Goal: Transaction & Acquisition: Purchase product/service

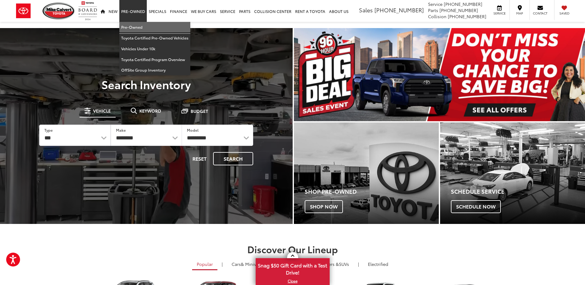
click at [137, 25] on link "Pre-Owned" at bounding box center [154, 27] width 71 height 11
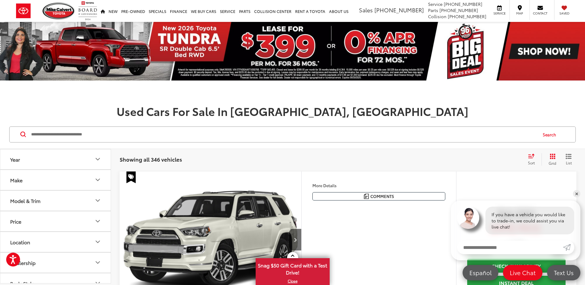
click at [88, 164] on button "Year" at bounding box center [55, 159] width 111 height 20
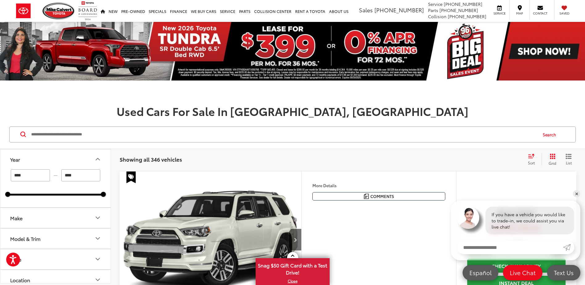
click at [83, 218] on button "Make" at bounding box center [55, 218] width 111 height 20
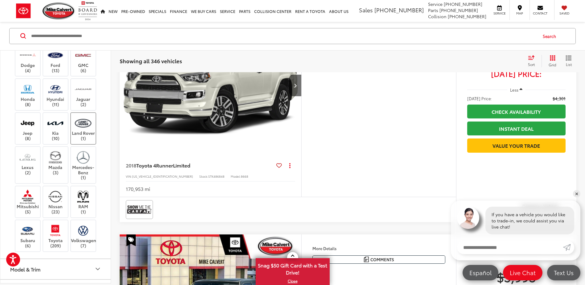
scroll to position [216, 0]
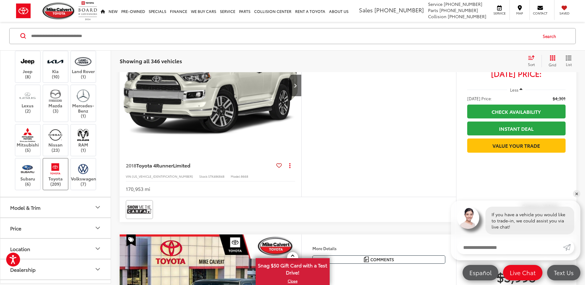
click at [55, 168] on img at bounding box center [55, 168] width 17 height 14
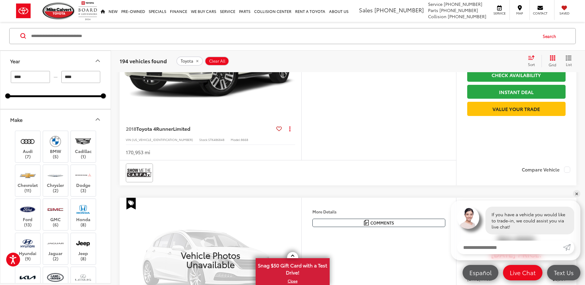
drag, startPoint x: 28, startPoint y: 77, endPoint x: 11, endPoint y: 76, distance: 17.3
click at [11, 76] on input "****" at bounding box center [30, 77] width 39 height 12
type input "****"
click at [38, 102] on div "**** — **** 2005 2025" at bounding box center [55, 90] width 110 height 38
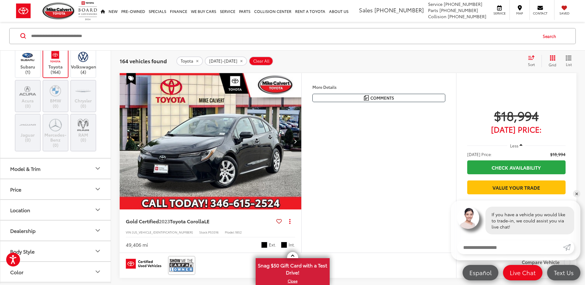
scroll to position [254, 0]
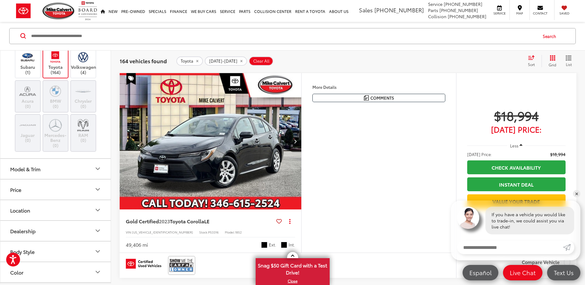
click at [26, 161] on button "Model & Trim" at bounding box center [55, 169] width 111 height 20
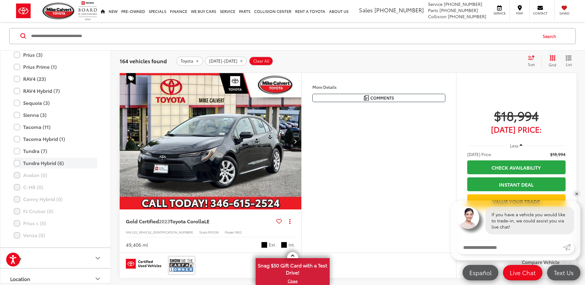
scroll to position [501, 0]
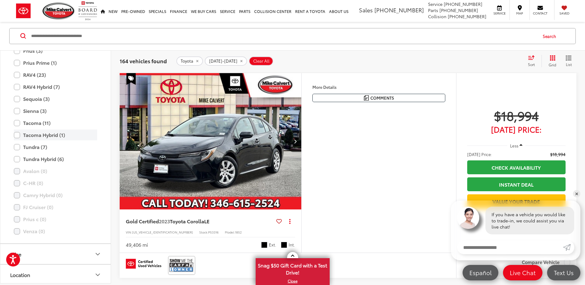
click at [15, 137] on label "Tacoma Hybrid (1)" at bounding box center [55, 135] width 83 height 11
click at [16, 126] on label "Tacoma (11)" at bounding box center [55, 123] width 83 height 11
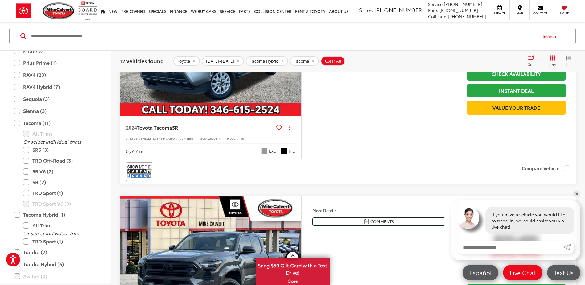
scroll to position [160, 0]
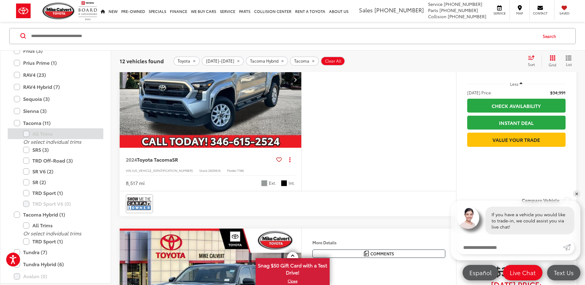
click at [29, 132] on label "All Trims" at bounding box center [60, 133] width 74 height 11
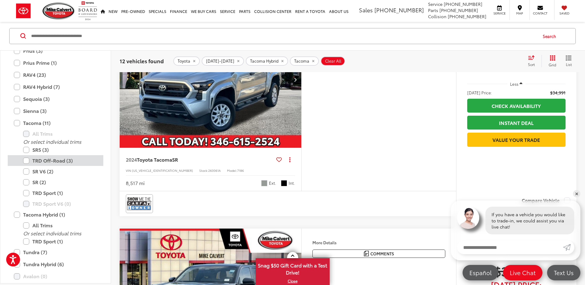
click at [29, 161] on label "TRD Off-Road (3)" at bounding box center [60, 160] width 74 height 11
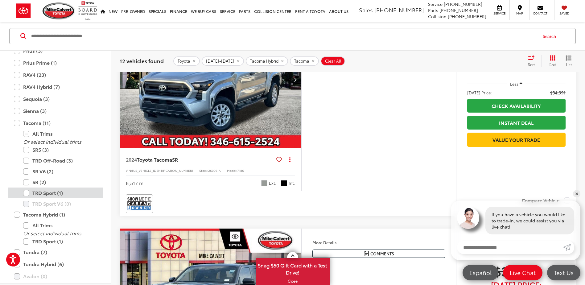
scroll to position [98, 0]
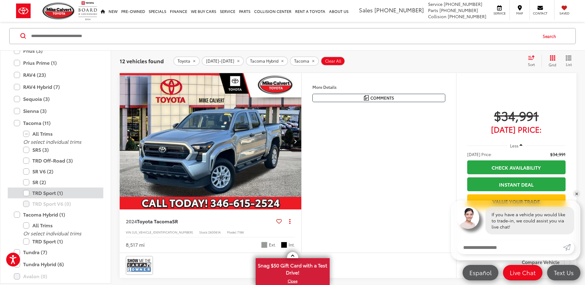
click at [27, 193] on label "TRD Sport (1)" at bounding box center [60, 192] width 74 height 11
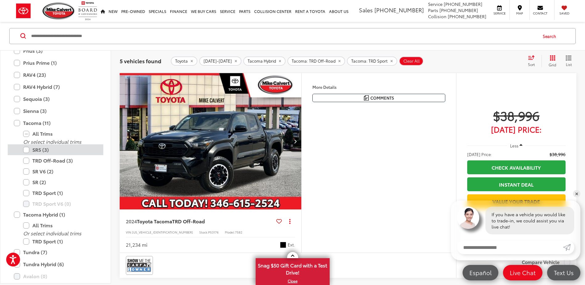
click at [26, 151] on label "SR5 (3)" at bounding box center [60, 149] width 74 height 11
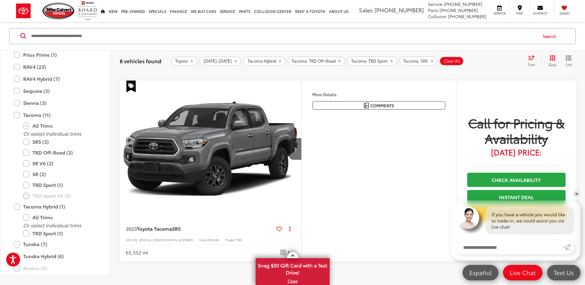
scroll to position [1608, 0]
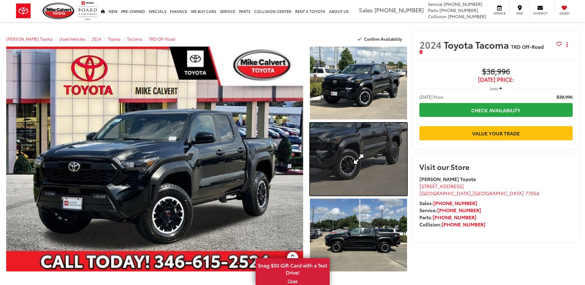
click at [369, 152] on link "Expand Photo 2" at bounding box center [358, 159] width 97 height 73
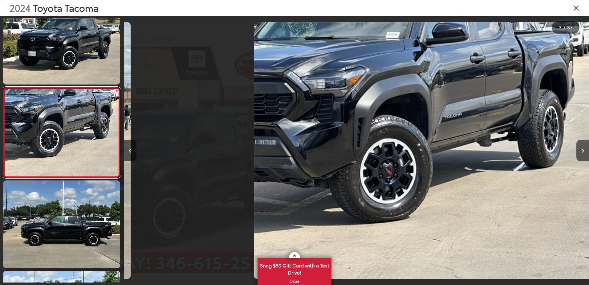
scroll to position [0, 929]
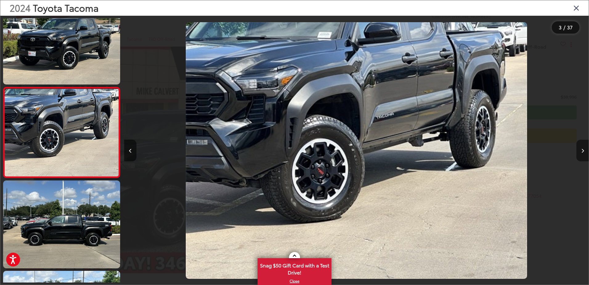
click at [581, 150] on button "Next image" at bounding box center [583, 151] width 12 height 22
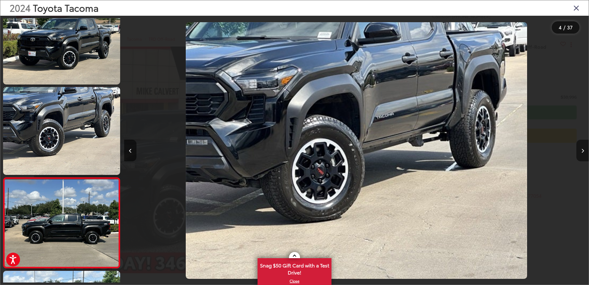
scroll to position [0, 1093]
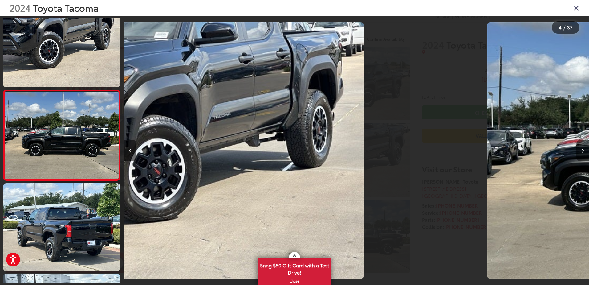
click at [582, 149] on icon "Next image" at bounding box center [582, 151] width 3 height 4
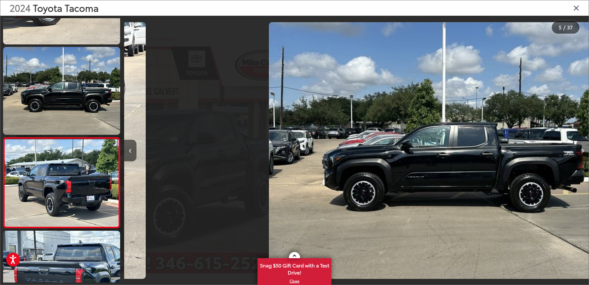
scroll to position [293, 0]
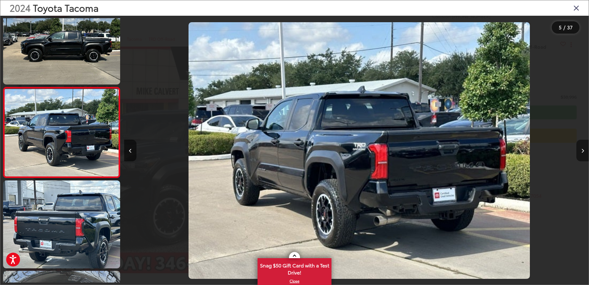
click at [582, 149] on icon "Next image" at bounding box center [582, 151] width 3 height 4
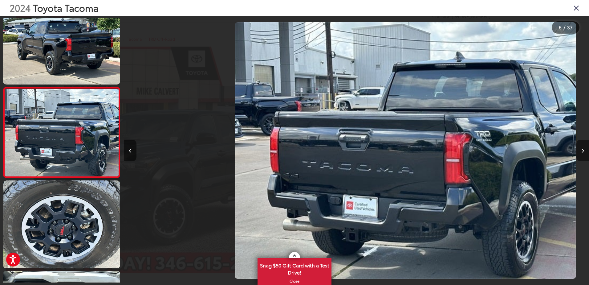
scroll to position [0, 2331]
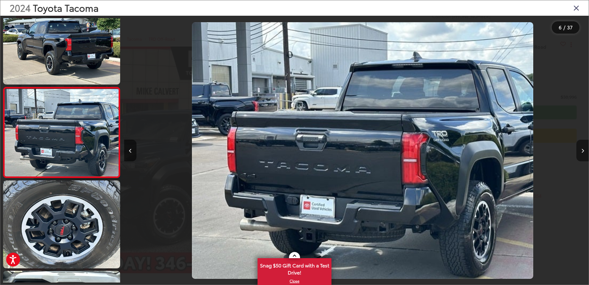
click at [582, 149] on icon "Next image" at bounding box center [582, 151] width 3 height 4
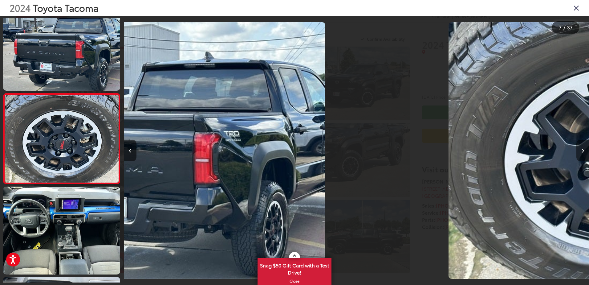
scroll to position [473, 0]
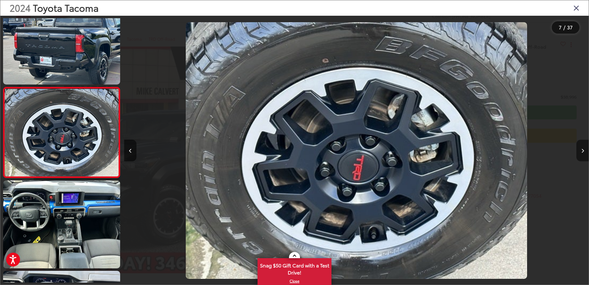
click at [582, 149] on icon "Next image" at bounding box center [582, 151] width 3 height 4
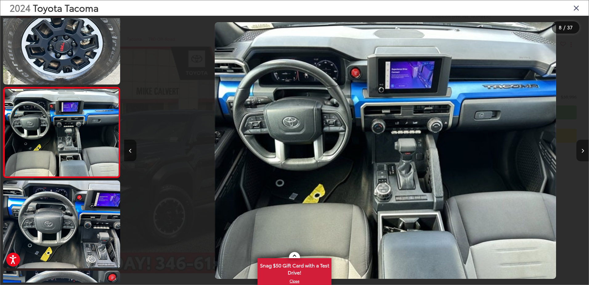
scroll to position [0, 3253]
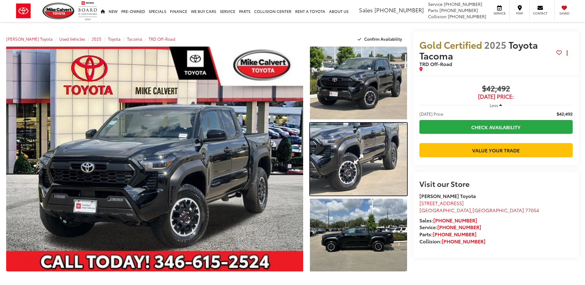
click at [370, 159] on link "Expand Photo 2" at bounding box center [358, 159] width 97 height 73
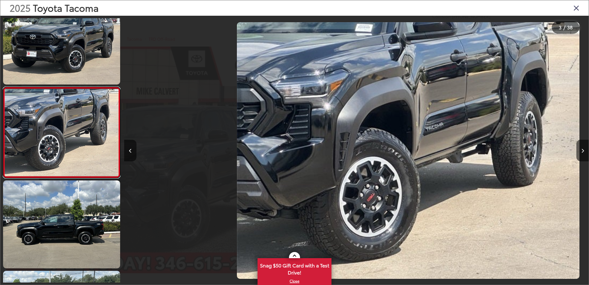
scroll to position [0, 929]
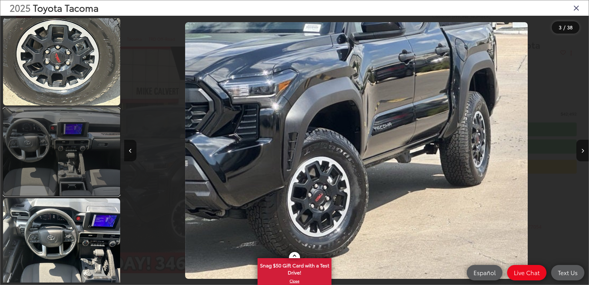
click at [66, 149] on link at bounding box center [61, 152] width 117 height 88
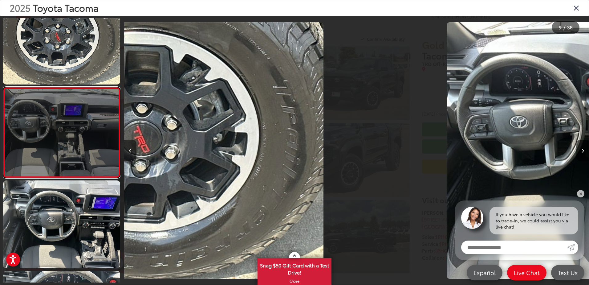
scroll to position [0, 3717]
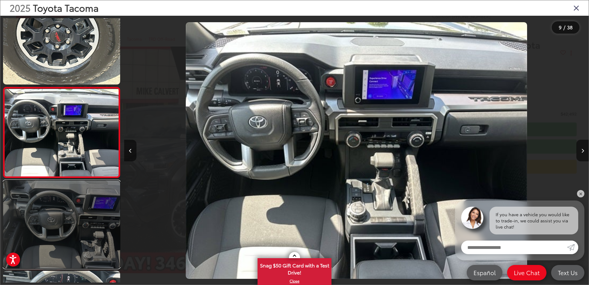
click at [51, 199] on link at bounding box center [61, 224] width 117 height 88
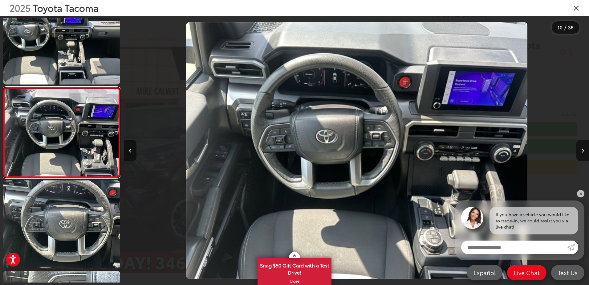
scroll to position [0, 4182]
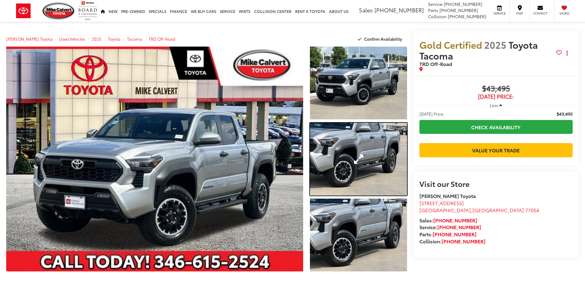
click at [352, 146] on link "Expand Photo 2" at bounding box center [358, 159] width 97 height 73
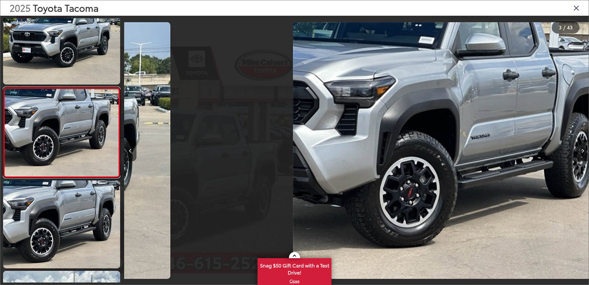
scroll to position [0, 929]
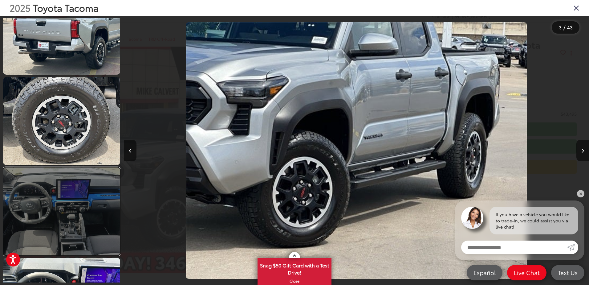
click at [87, 170] on link at bounding box center [61, 211] width 117 height 88
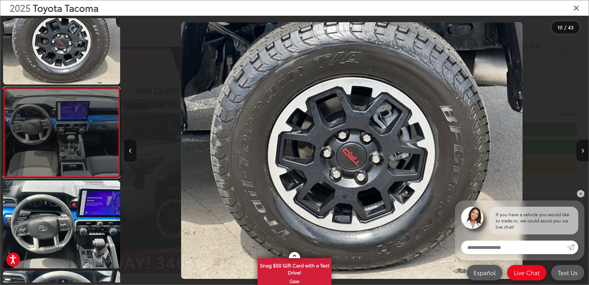
scroll to position [0, 4182]
